Goal: Task Accomplishment & Management: Use online tool/utility

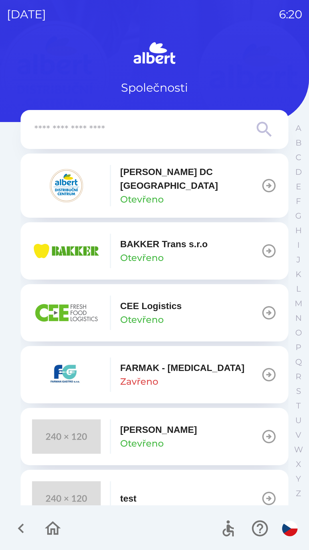
click at [262, 178] on icon "button" at bounding box center [269, 186] width 16 height 16
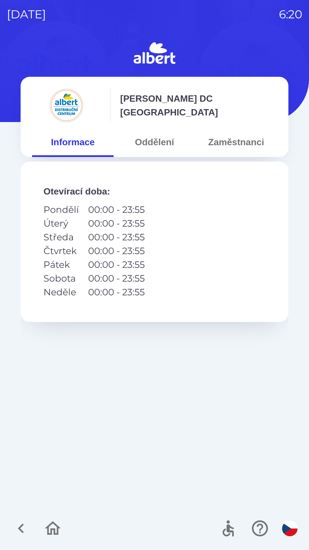
click at [152, 140] on button "Oddělení" at bounding box center [155, 142] width 82 height 21
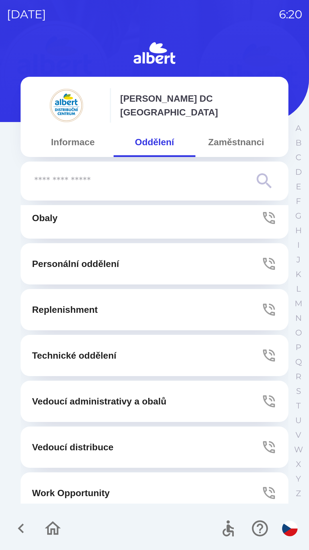
scroll to position [155, 0]
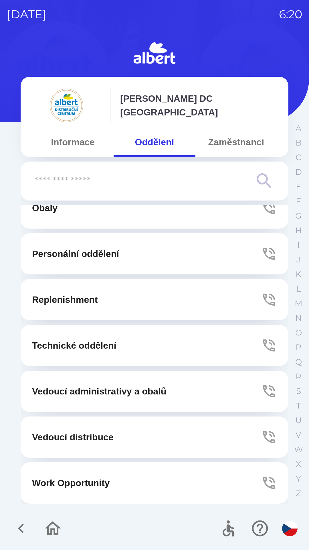
click at [261, 388] on icon "button" at bounding box center [269, 391] width 16 height 16
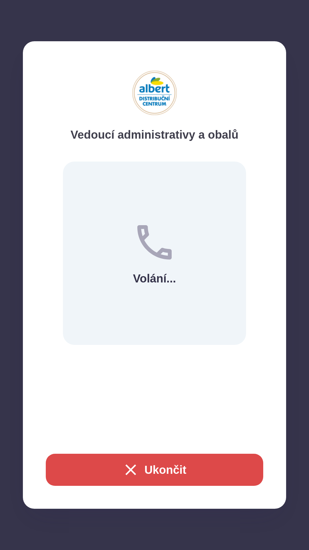
click at [162, 475] on button "Ukončit" at bounding box center [155, 470] width 218 height 32
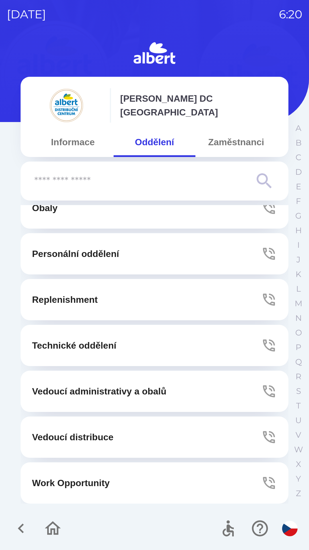
click at [254, 346] on button "Technické oddělení" at bounding box center [155, 345] width 268 height 41
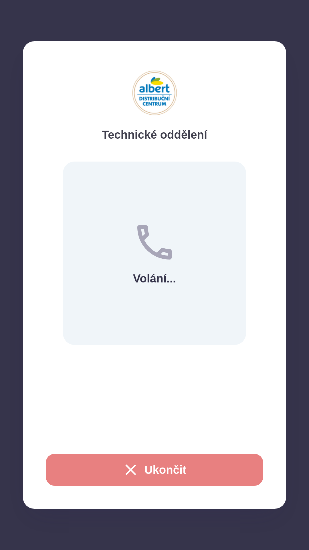
click at [163, 469] on button "Ukončit" at bounding box center [155, 470] width 218 height 32
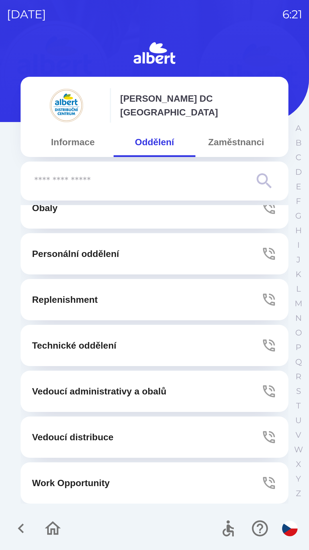
click at [140, 349] on button "Technické oddělení" at bounding box center [155, 345] width 268 height 41
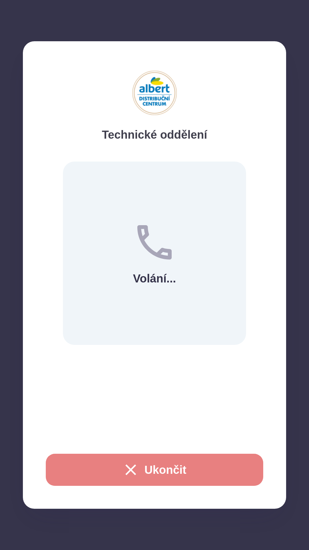
click at [167, 469] on button "Ukončit" at bounding box center [155, 470] width 218 height 32
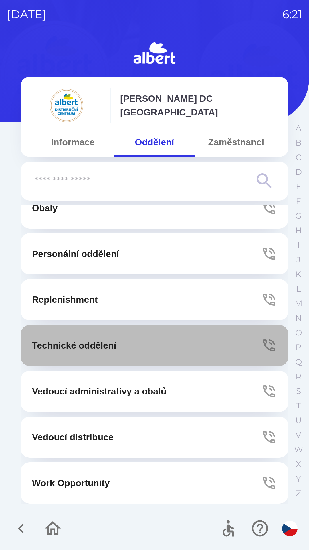
click at [272, 340] on icon "button" at bounding box center [269, 346] width 16 height 16
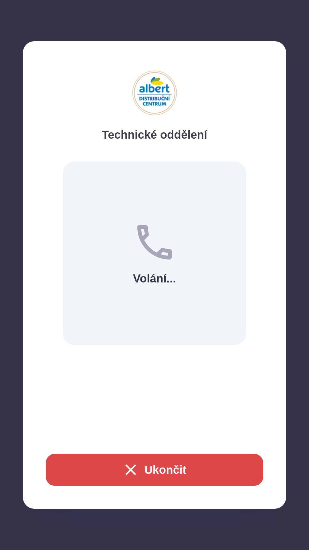
click at [122, 468] on icon "button" at bounding box center [131, 470] width 18 height 18
